Goal: Transaction & Acquisition: Purchase product/service

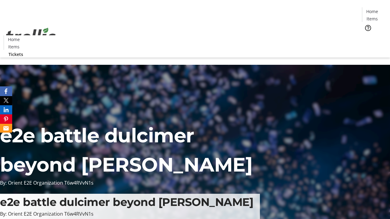
click at [367, 35] on span "Tickets" at bounding box center [374, 38] width 15 height 6
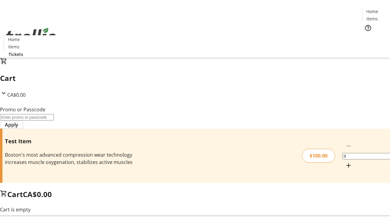
click at [345, 162] on mat-icon "Increment by one" at bounding box center [348, 165] width 7 height 7
type input "1"
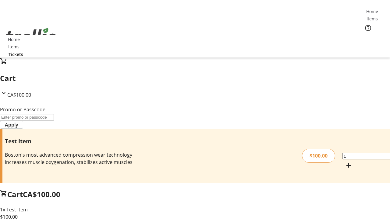
type input "PERCENT"
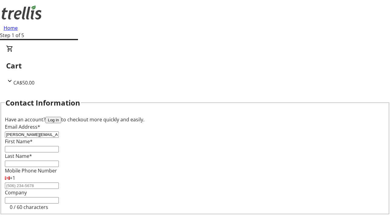
type input "[PERSON_NAME][EMAIL_ADDRESS][DOMAIN_NAME]"
type input "[PERSON_NAME]"
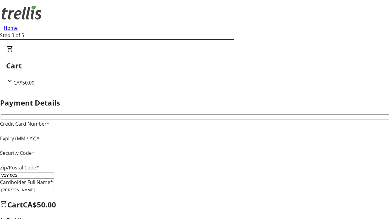
type input "V1Y 0C2"
